Goal: Check status: Check status

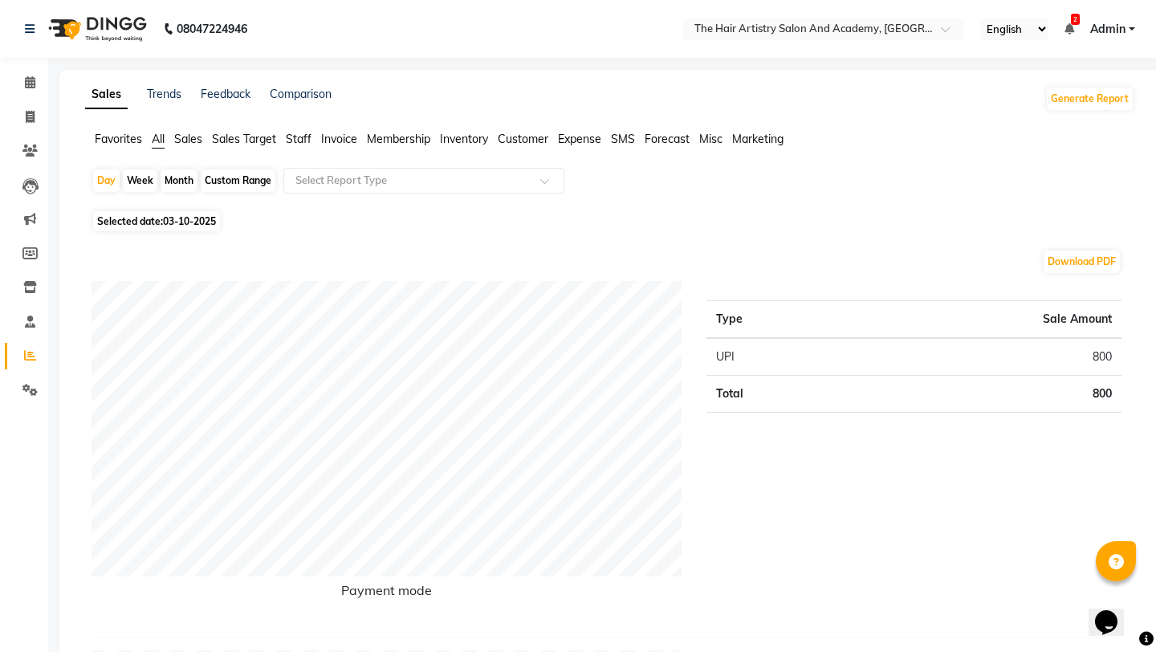
click at [177, 222] on span "03-10-2025" at bounding box center [189, 221] width 53 height 12
select select "10"
select select "2025"
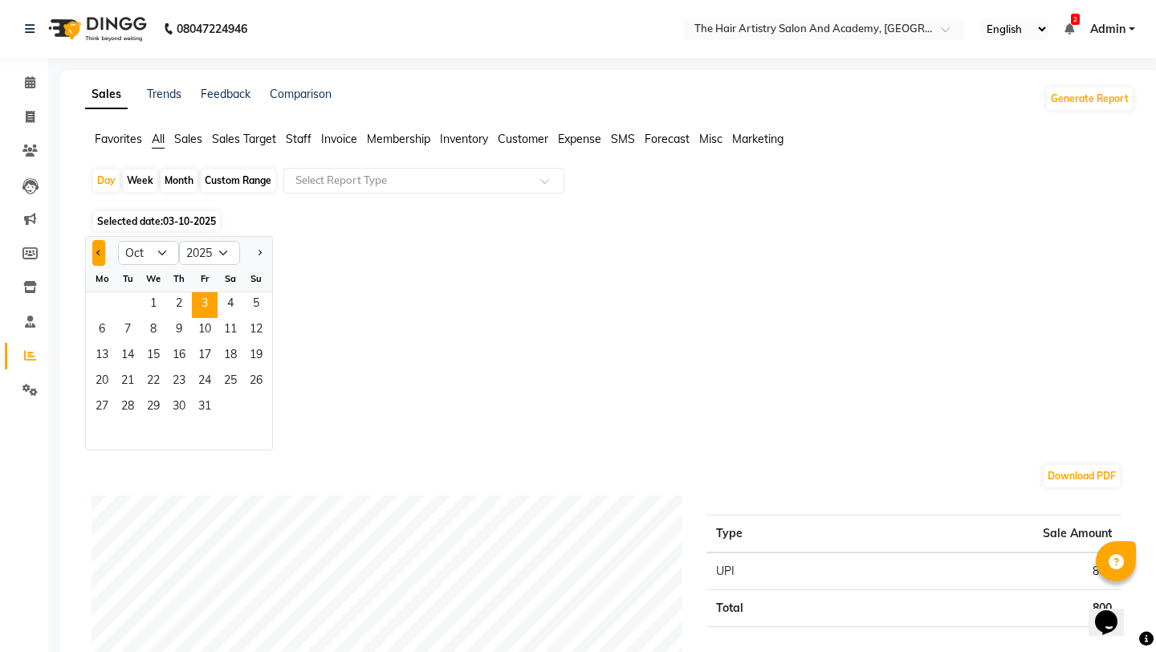
click at [95, 255] on button "Previous month" at bounding box center [98, 253] width 13 height 26
select select "9"
click at [101, 403] on span "29" at bounding box center [102, 408] width 26 height 26
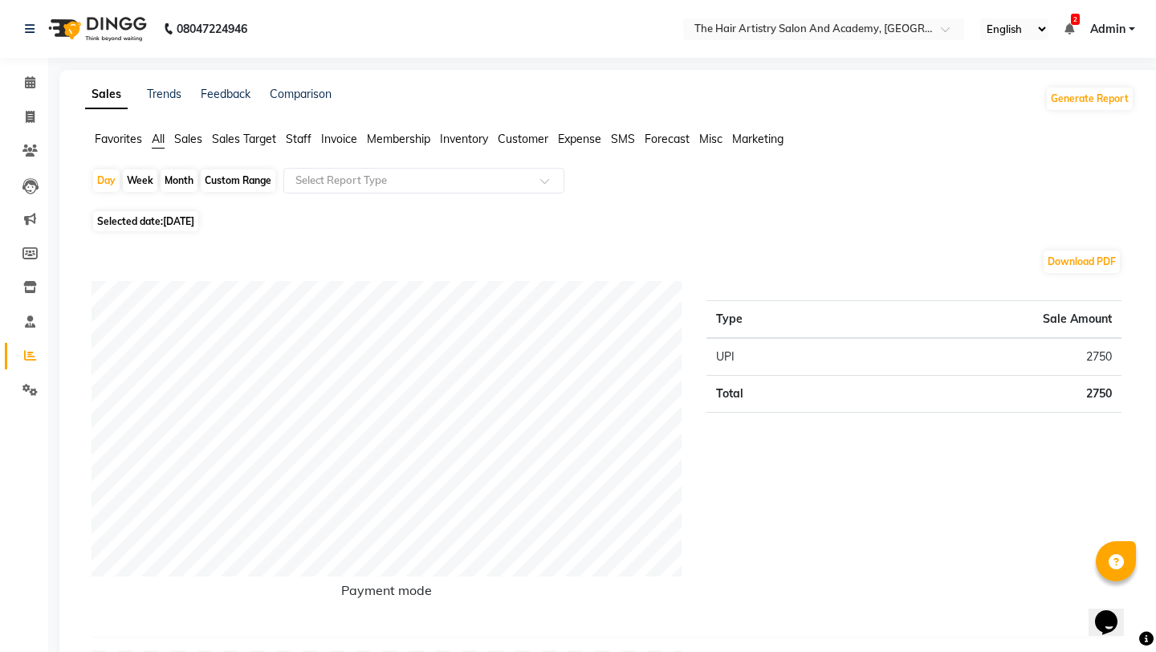
click at [167, 215] on span "29-09-2025" at bounding box center [178, 221] width 31 height 12
select select "9"
select select "2025"
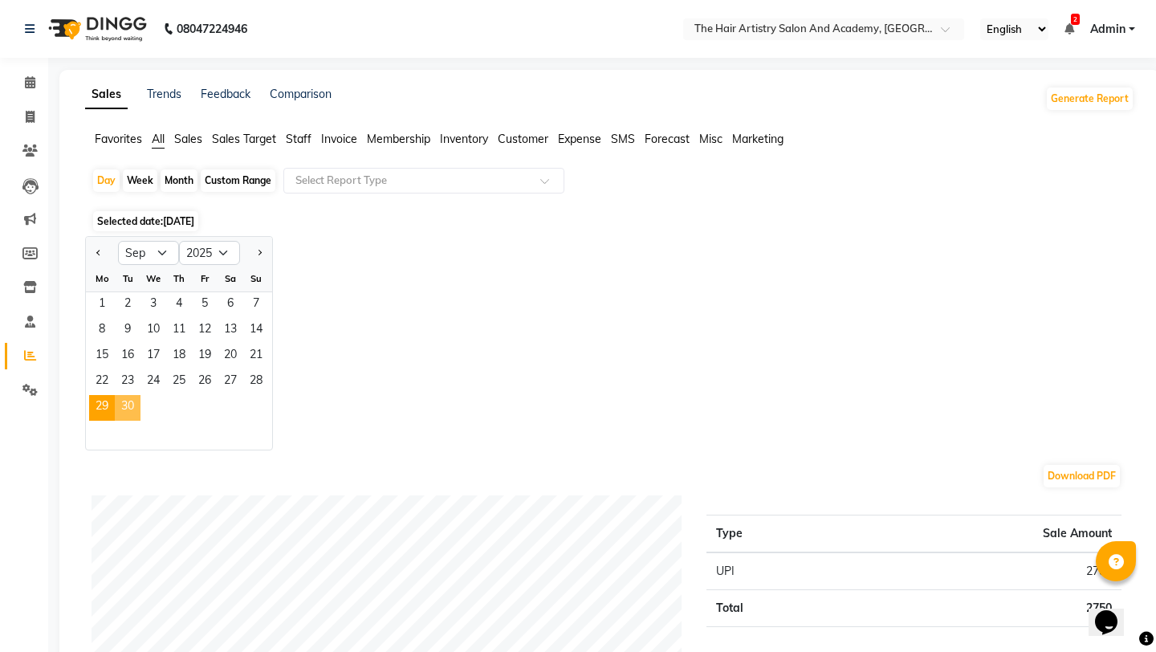
click at [127, 402] on span "30" at bounding box center [128, 408] width 26 height 26
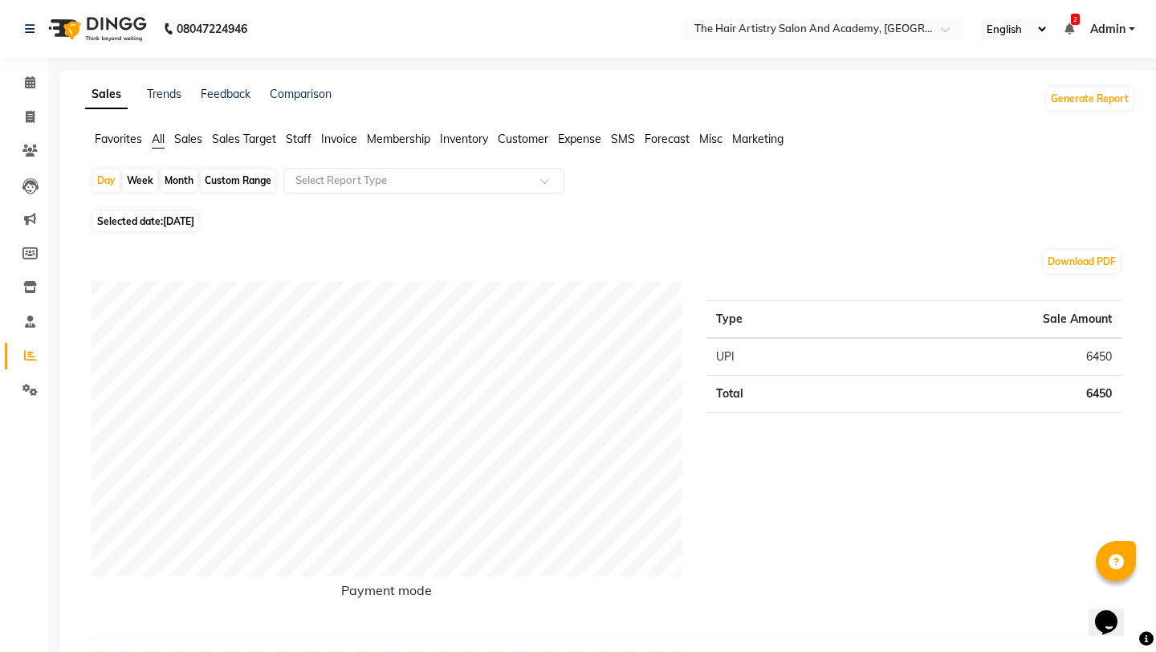
click at [103, 22] on img at bounding box center [96, 28] width 110 height 45
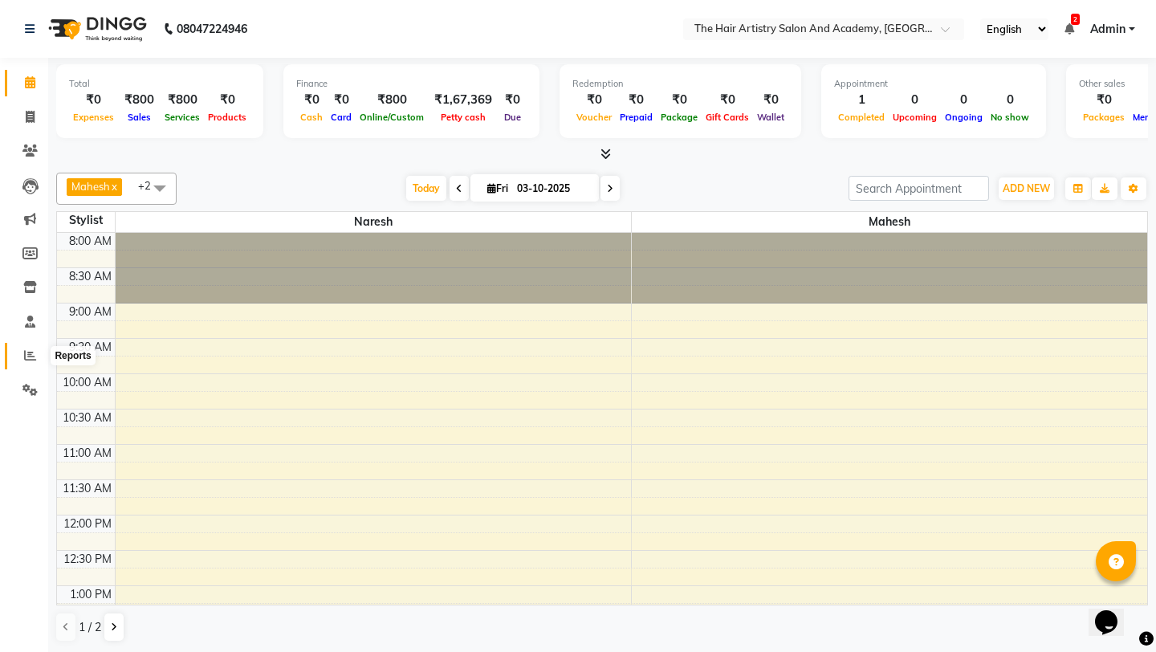
click at [26, 353] on icon at bounding box center [30, 355] width 12 height 12
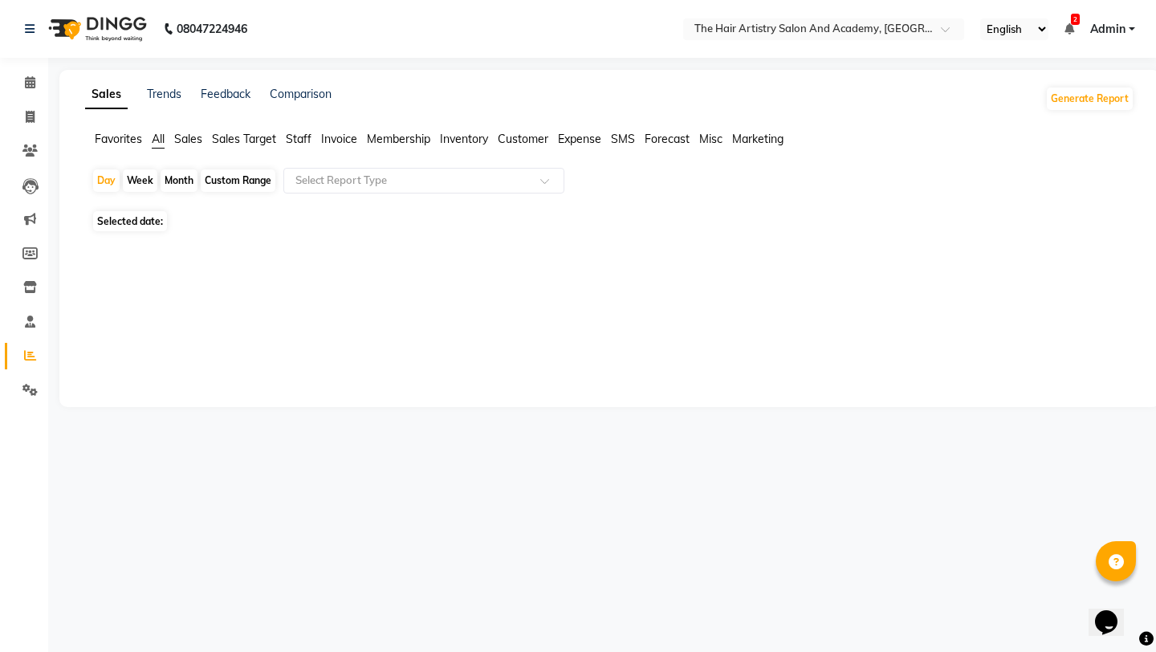
click at [189, 184] on div "Month" at bounding box center [179, 180] width 37 height 22
select select "10"
select select "2025"
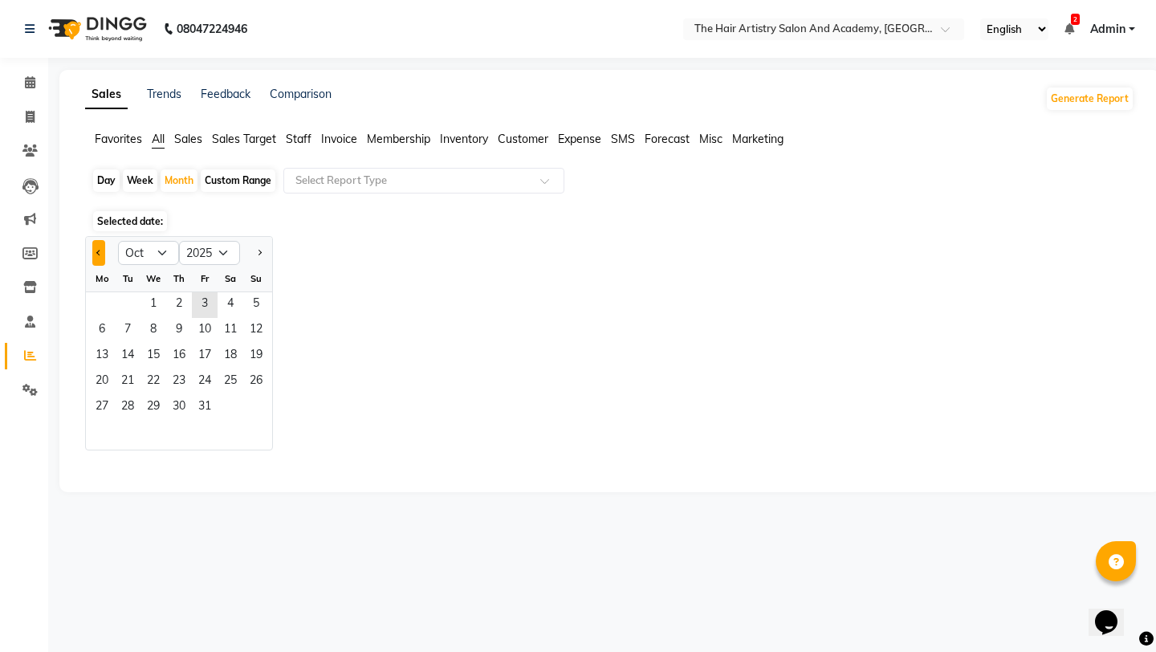
click at [98, 254] on span "Previous month" at bounding box center [99, 252] width 6 height 6
select select "9"
click at [112, 300] on span "1" at bounding box center [102, 305] width 26 height 26
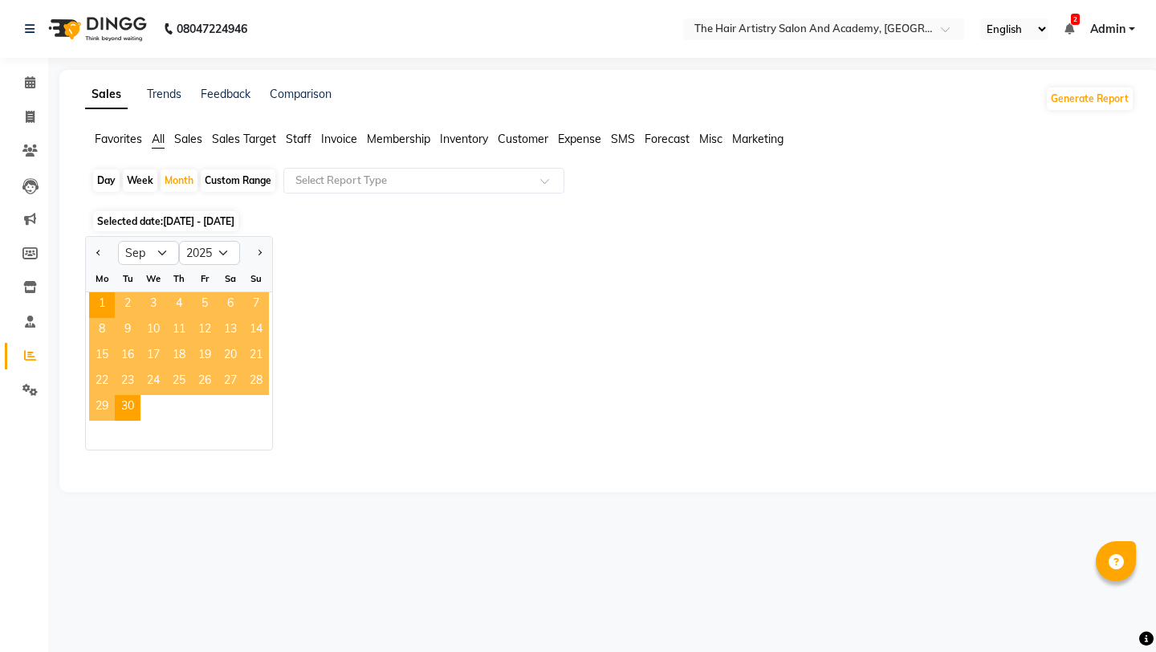
click at [446, 247] on div "Jan Feb Mar Apr May Jun Jul Aug Sep Oct Nov Dec 2015 2016 2017 2018 2019 2020 2…" at bounding box center [609, 343] width 1049 height 214
click at [299, 136] on span "Staff" at bounding box center [299, 139] width 26 height 14
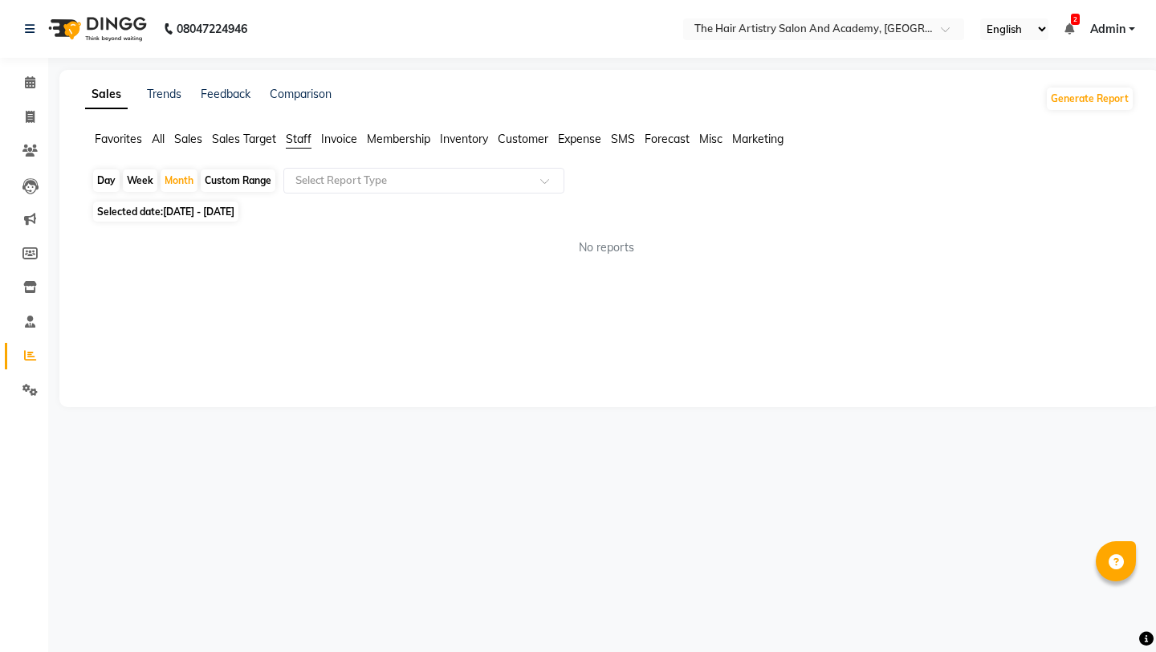
click at [184, 210] on span "[DATE] - [DATE]" at bounding box center [198, 212] width 71 height 12
select select "9"
select select "2025"
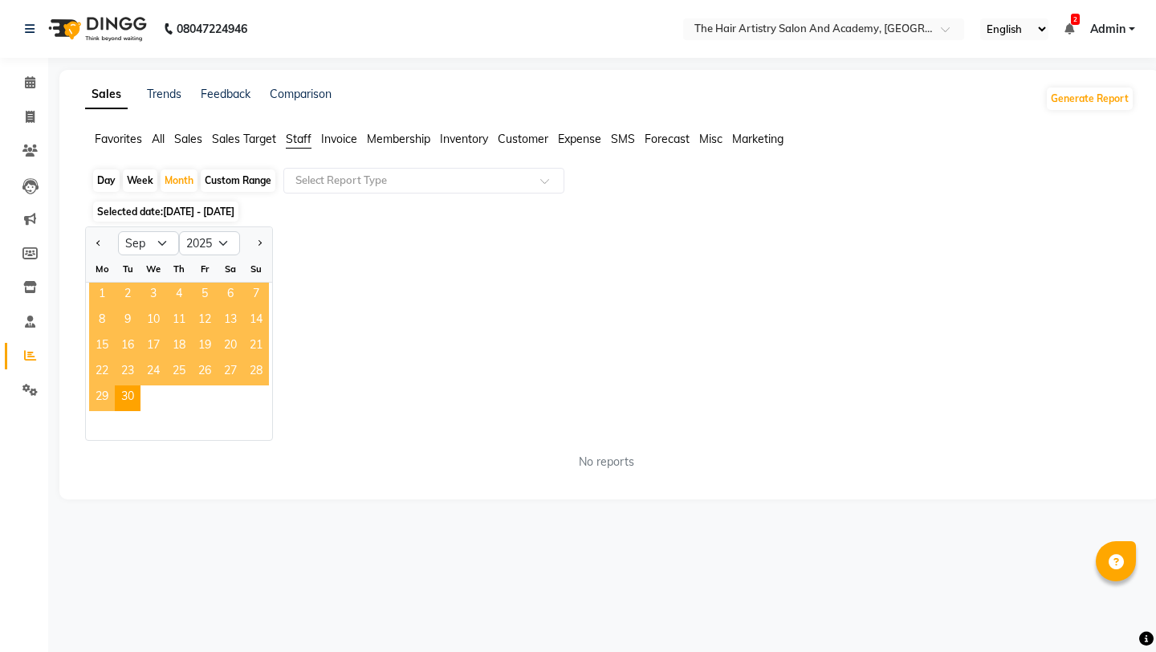
click at [106, 291] on span "1" at bounding box center [102, 296] width 26 height 26
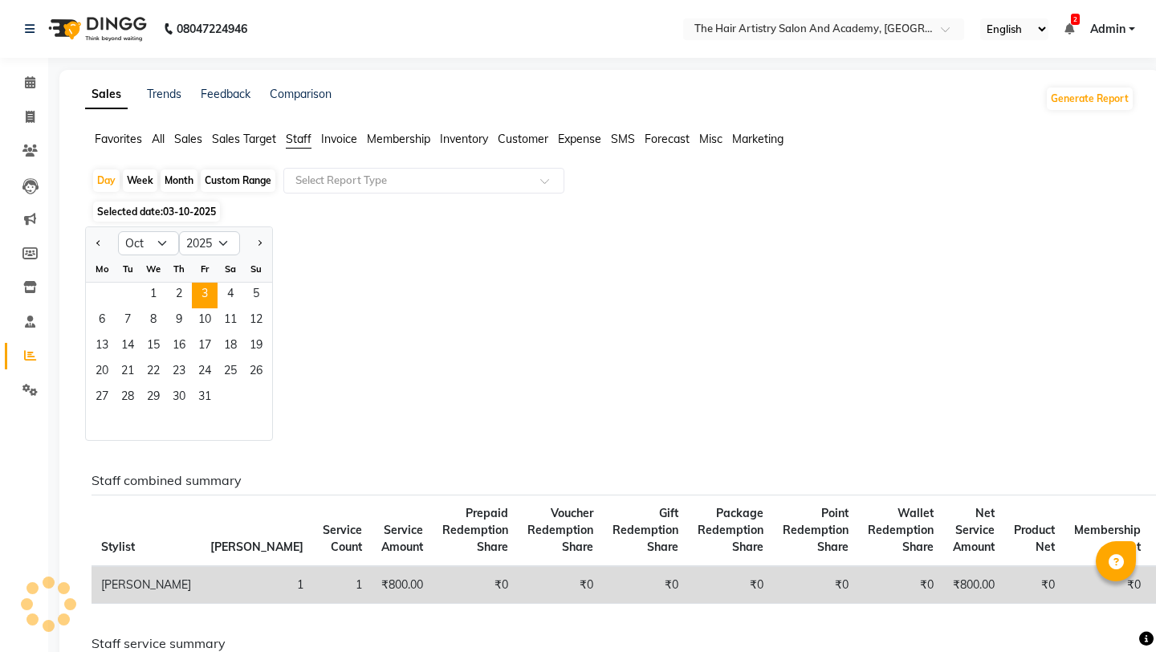
select select "10"
select select "2025"
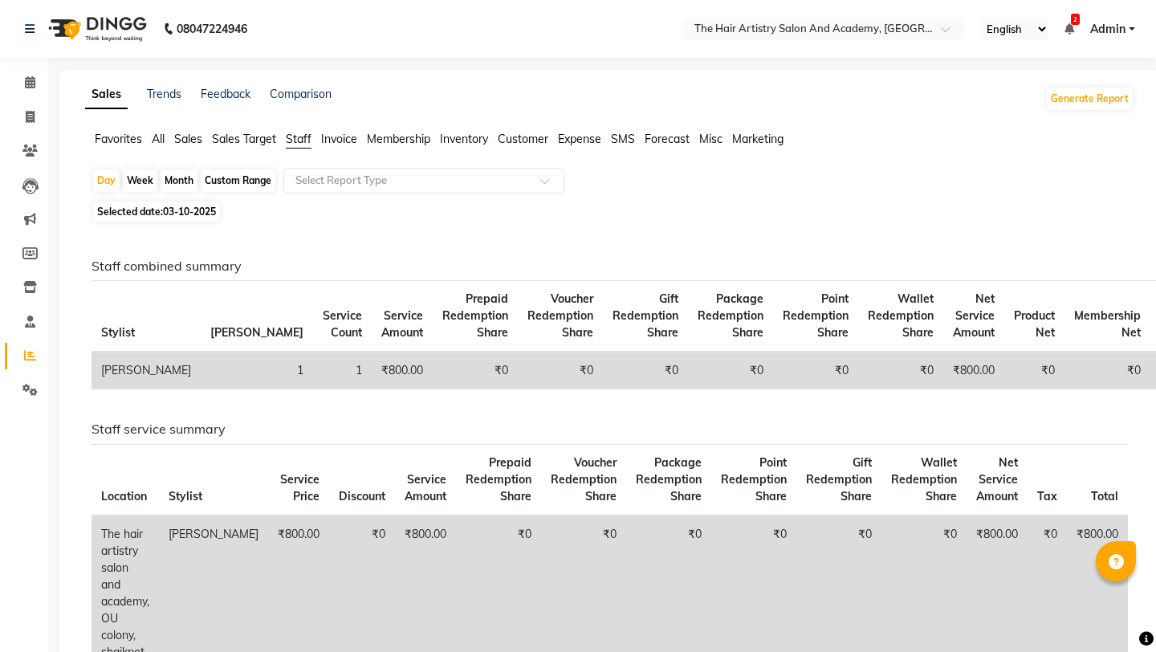
click at [166, 183] on div "Month" at bounding box center [179, 180] width 37 height 22
select select "10"
select select "2025"
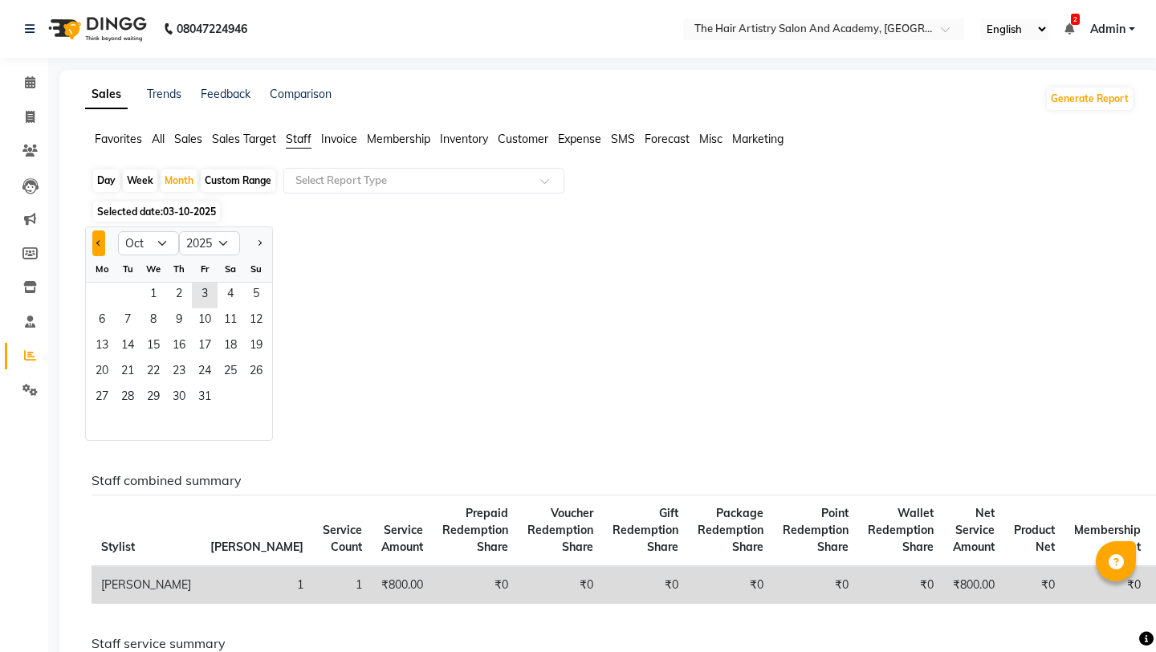
click at [100, 236] on button "Previous month" at bounding box center [98, 243] width 13 height 26
select select "9"
click at [104, 291] on span "1" at bounding box center [102, 296] width 26 height 26
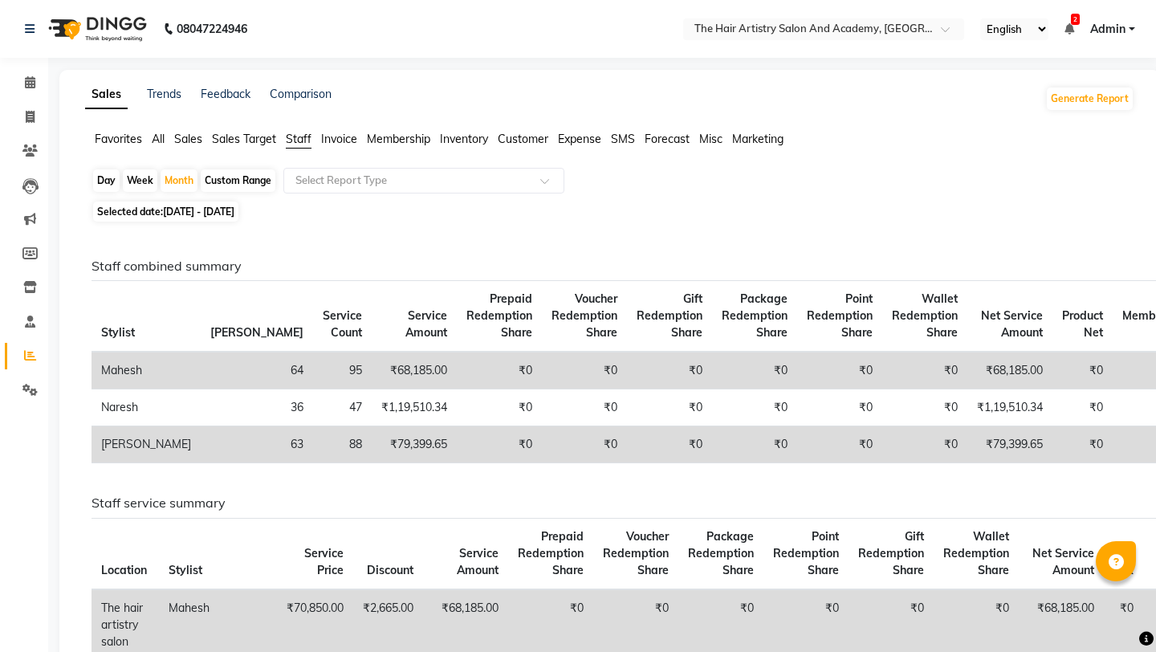
click at [111, 23] on img at bounding box center [96, 28] width 110 height 45
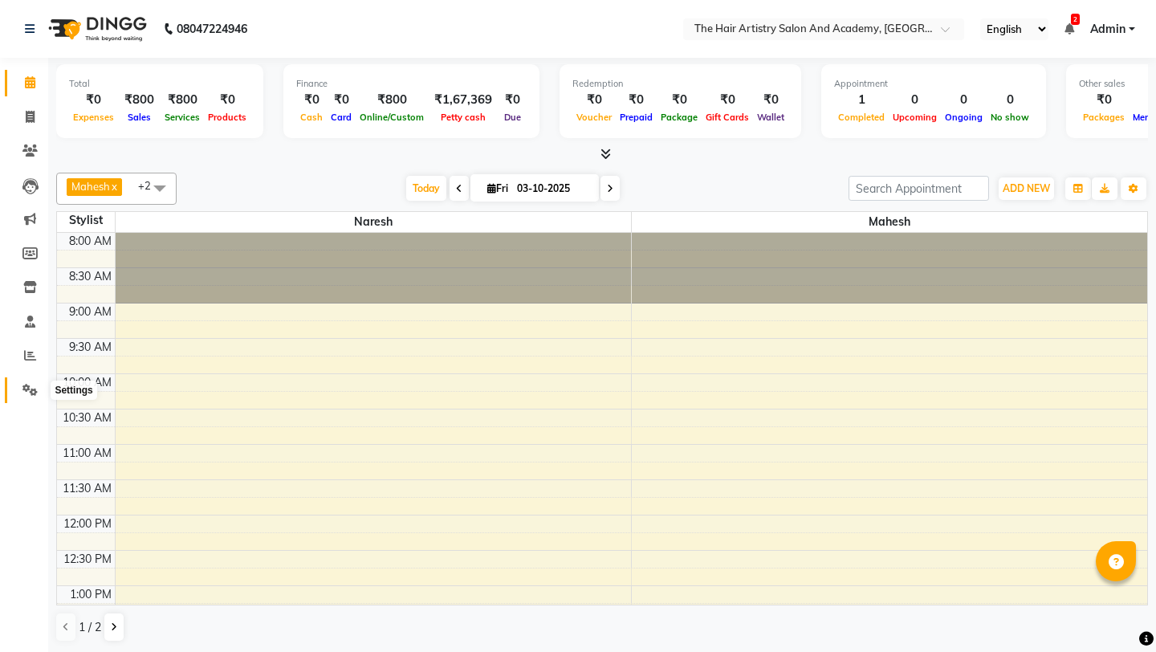
click at [28, 392] on icon at bounding box center [29, 390] width 15 height 12
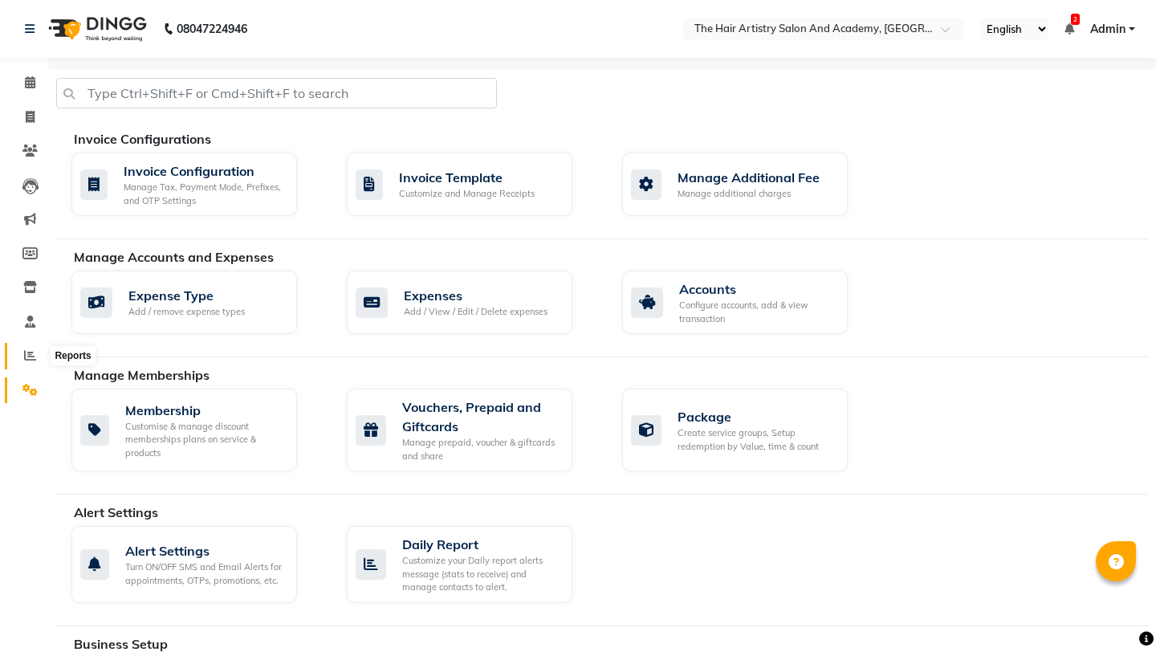
click at [33, 359] on icon at bounding box center [30, 355] width 12 height 12
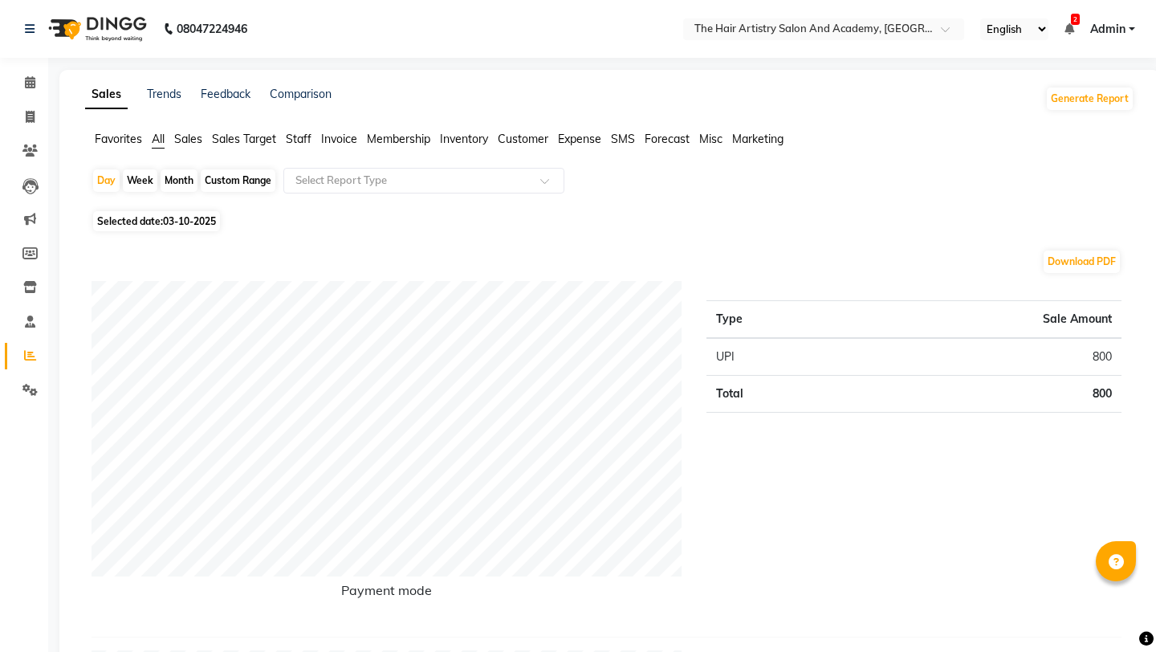
click at [165, 221] on span "03-10-2025" at bounding box center [189, 221] width 53 height 12
select select "10"
select select "2025"
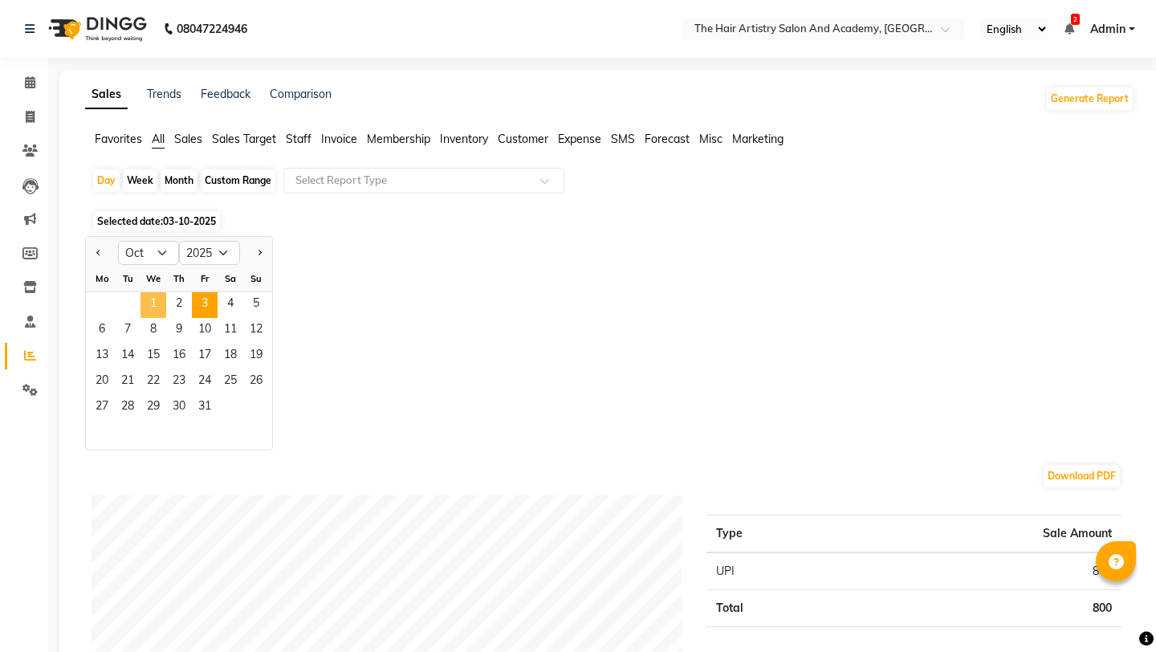
click at [158, 307] on span "1" at bounding box center [154, 305] width 26 height 26
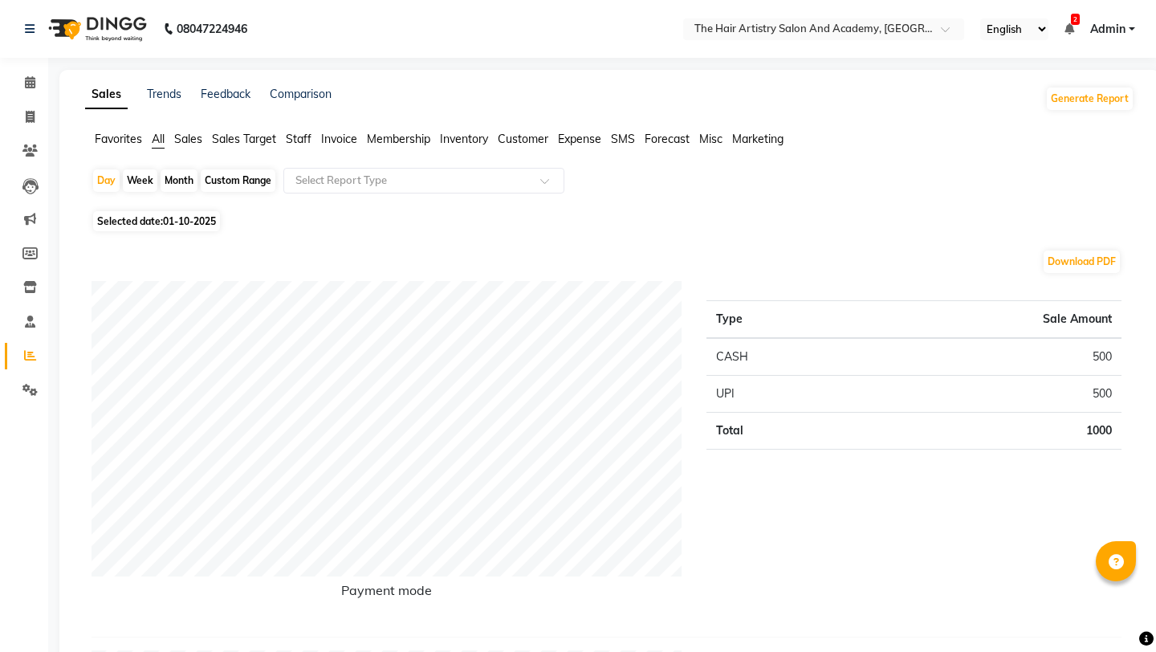
click at [180, 216] on span "01-10-2025" at bounding box center [189, 221] width 53 height 12
select select "10"
select select "2025"
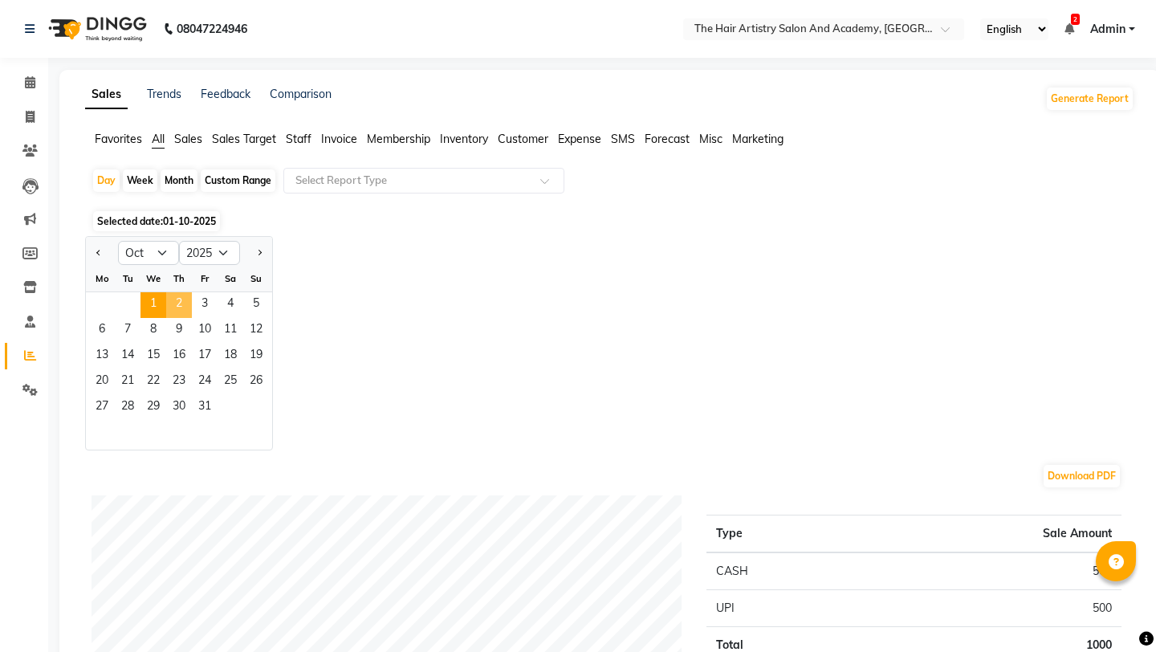
click at [174, 312] on span "2" at bounding box center [179, 305] width 26 height 26
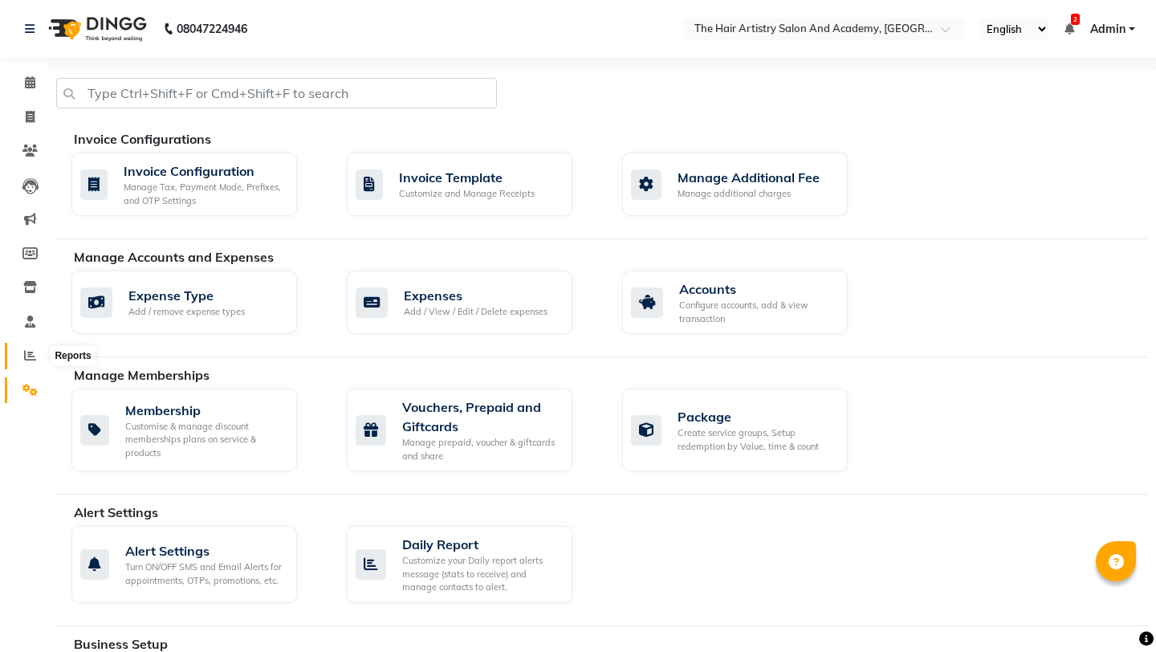
click at [19, 352] on span at bounding box center [30, 356] width 28 height 18
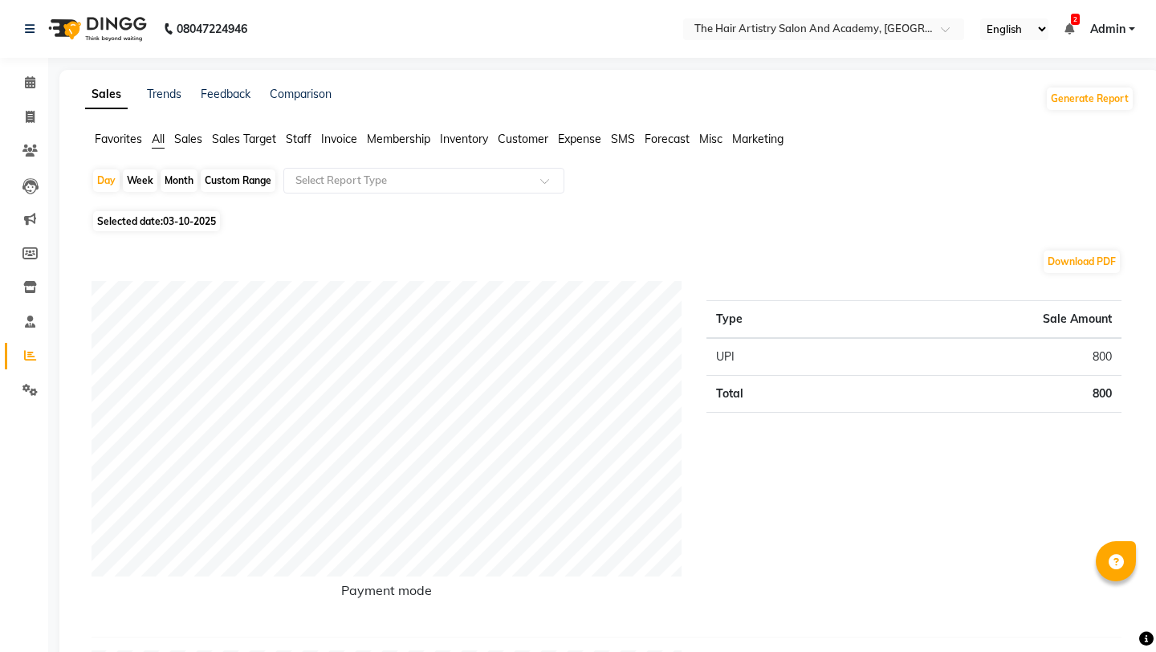
click at [186, 228] on span "Selected date: 03-10-2025" at bounding box center [156, 221] width 127 height 20
select select "10"
select select "2025"
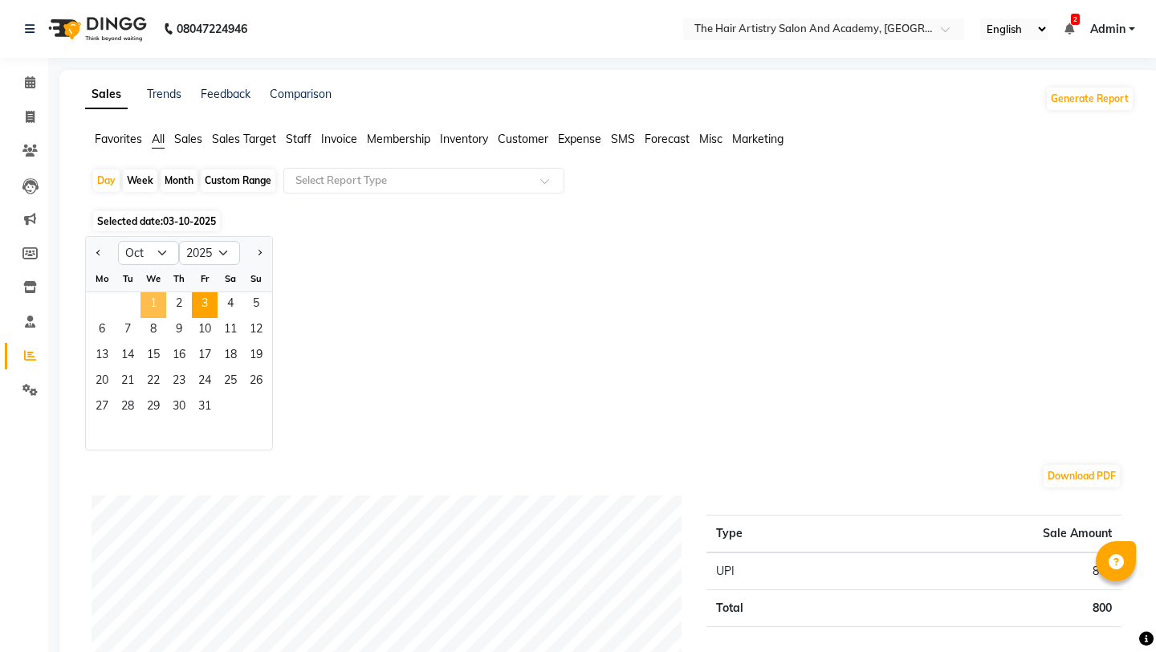
click at [153, 305] on span "1" at bounding box center [154, 305] width 26 height 26
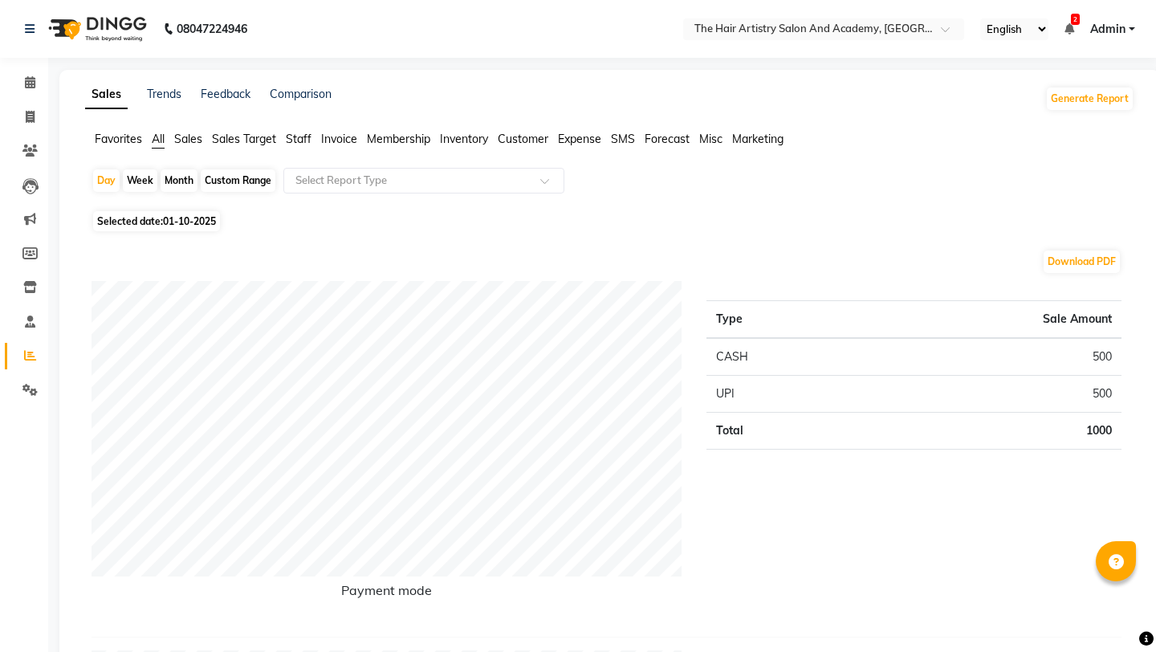
click at [177, 222] on span "01-10-2025" at bounding box center [189, 221] width 53 height 12
select select "10"
select select "2025"
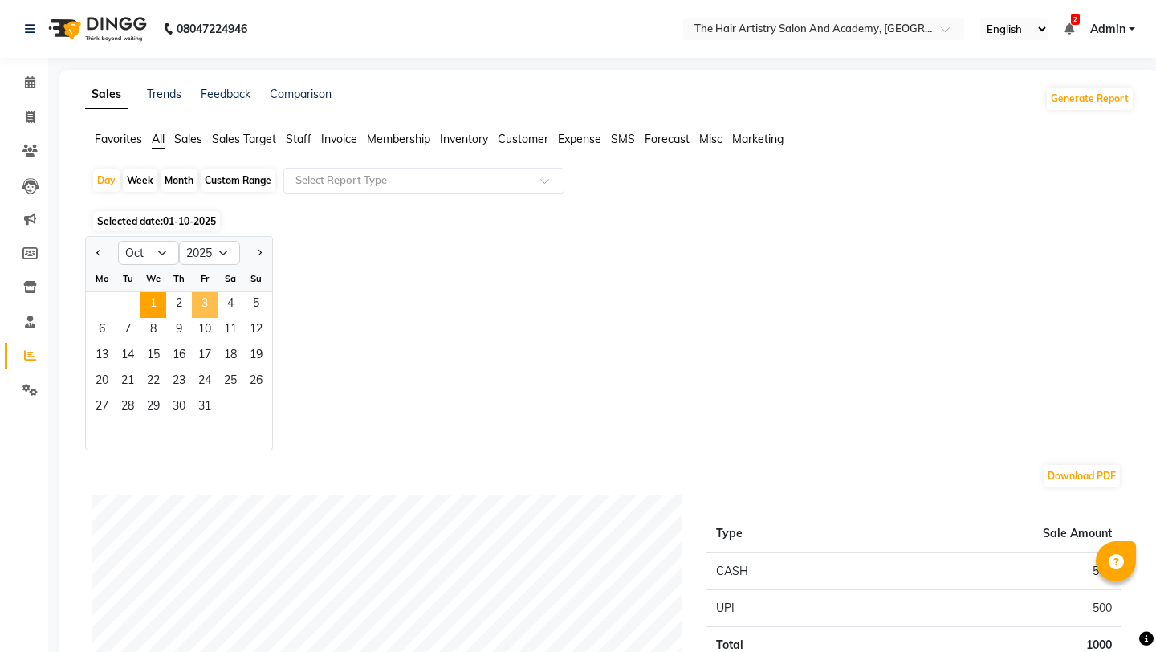
click at [203, 299] on span "3" at bounding box center [205, 305] width 26 height 26
